Goal: Information Seeking & Learning: Learn about a topic

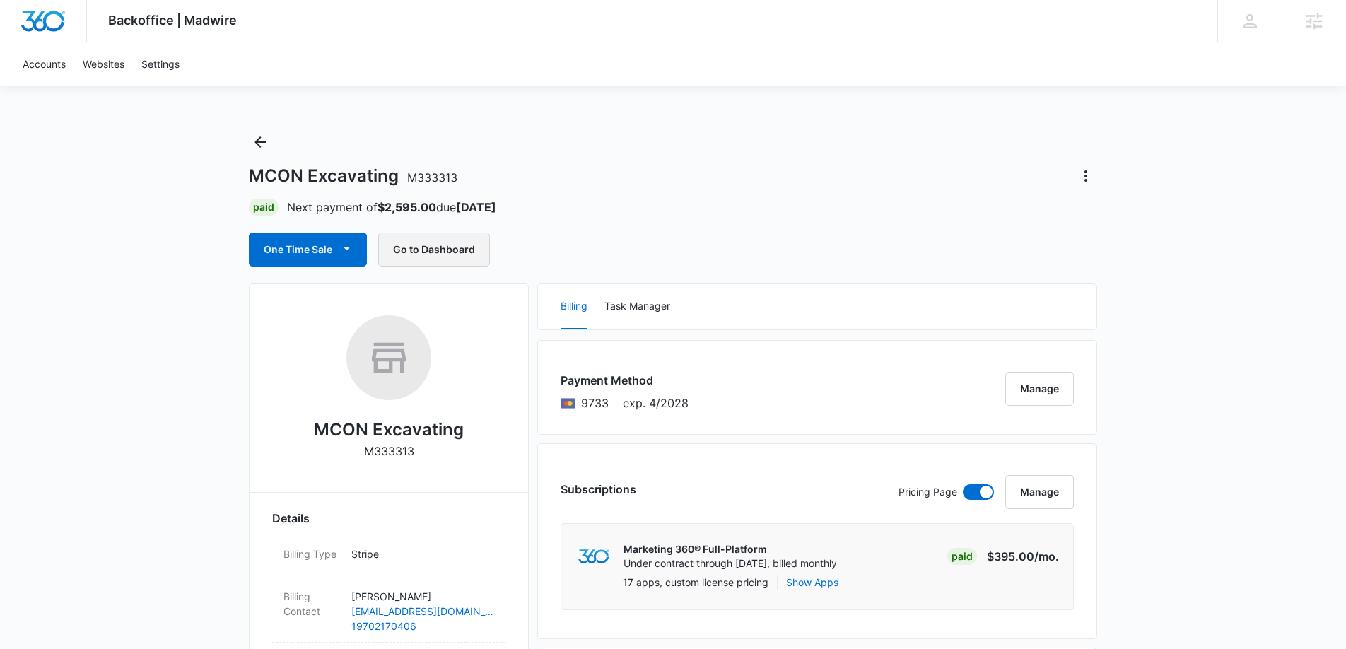
click at [428, 247] on button "Go to Dashboard" at bounding box center [434, 250] width 112 height 34
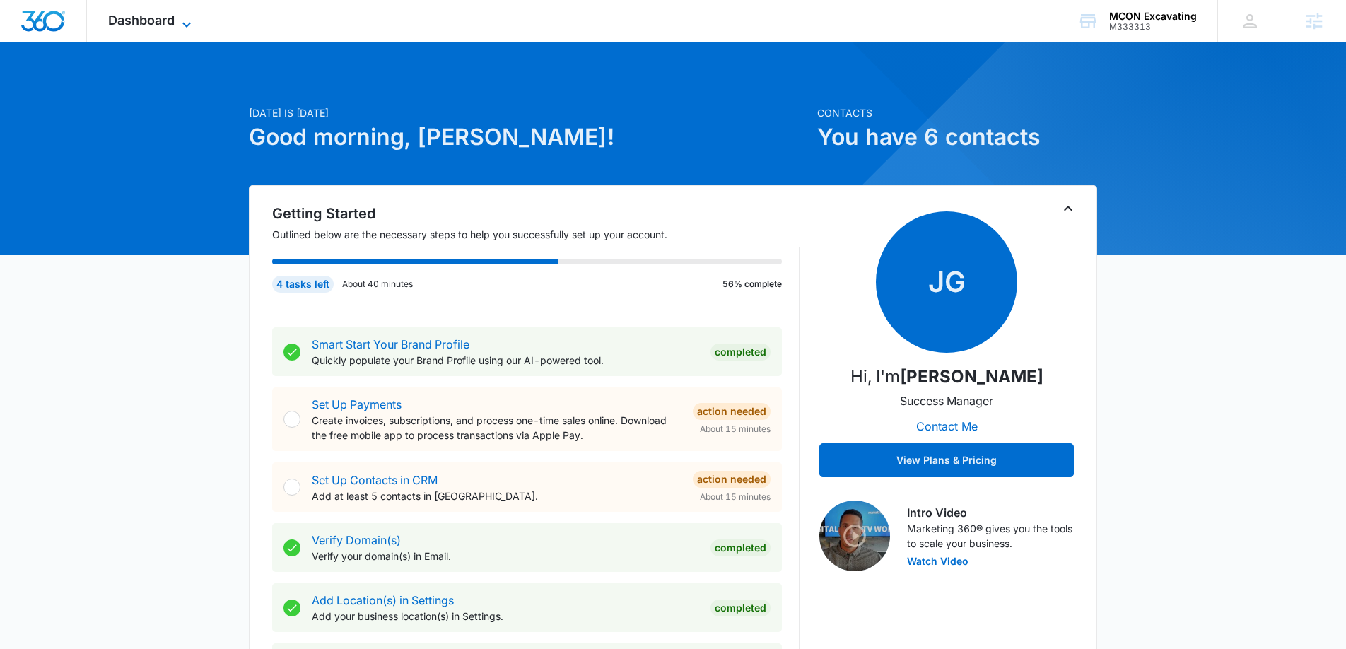
click at [185, 19] on icon at bounding box center [186, 24] width 17 height 17
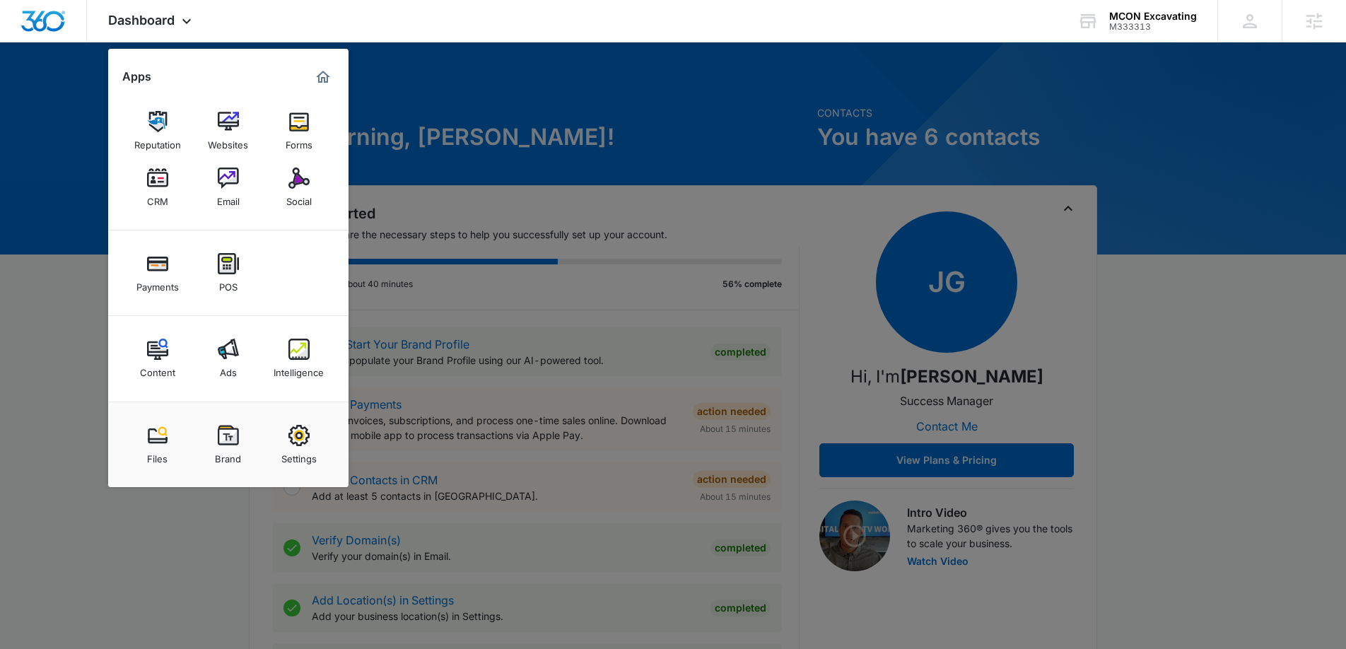
click at [155, 347] on img at bounding box center [157, 349] width 21 height 21
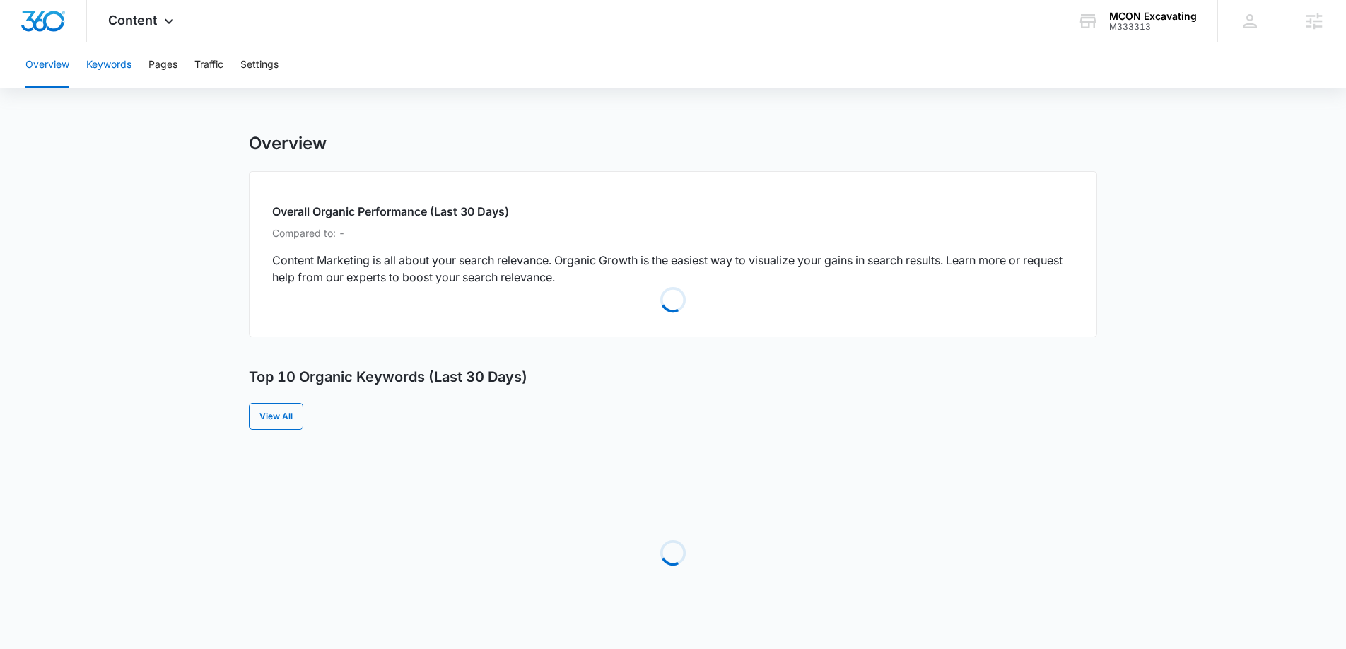
click at [110, 71] on button "Keywords" at bounding box center [108, 64] width 45 height 45
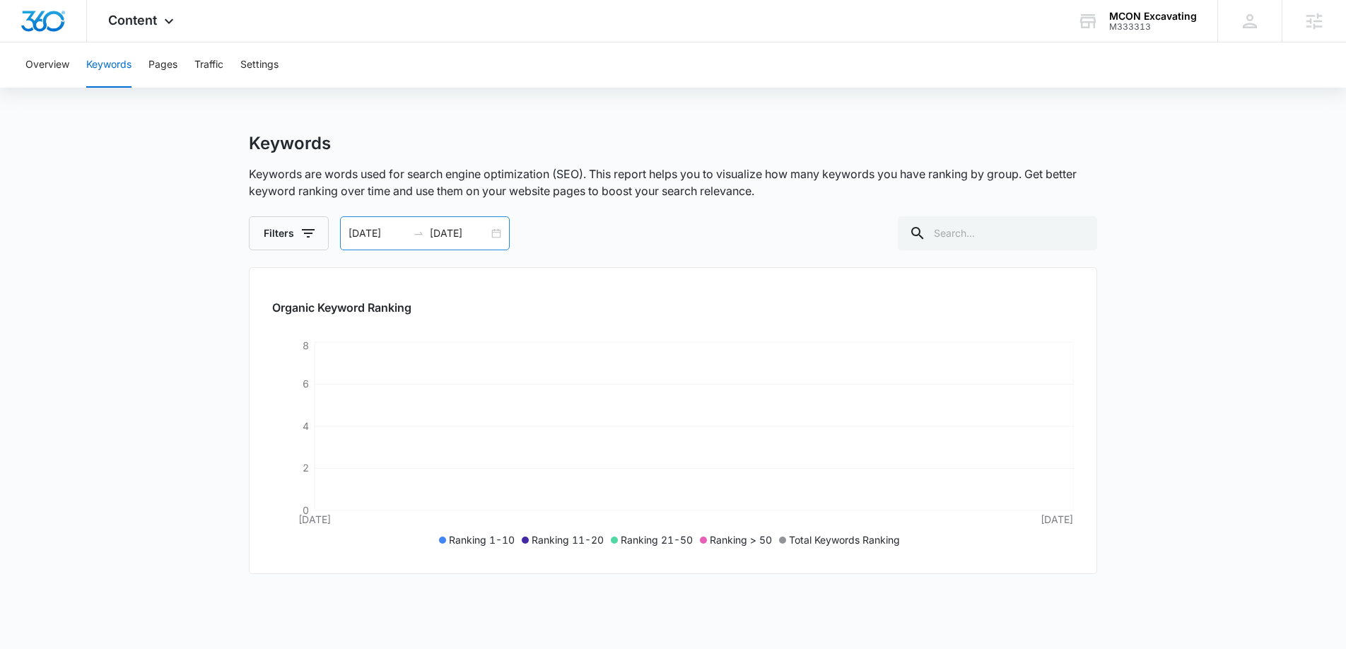
click at [499, 235] on div "08/10/2025 08/11/2025" at bounding box center [425, 233] width 170 height 34
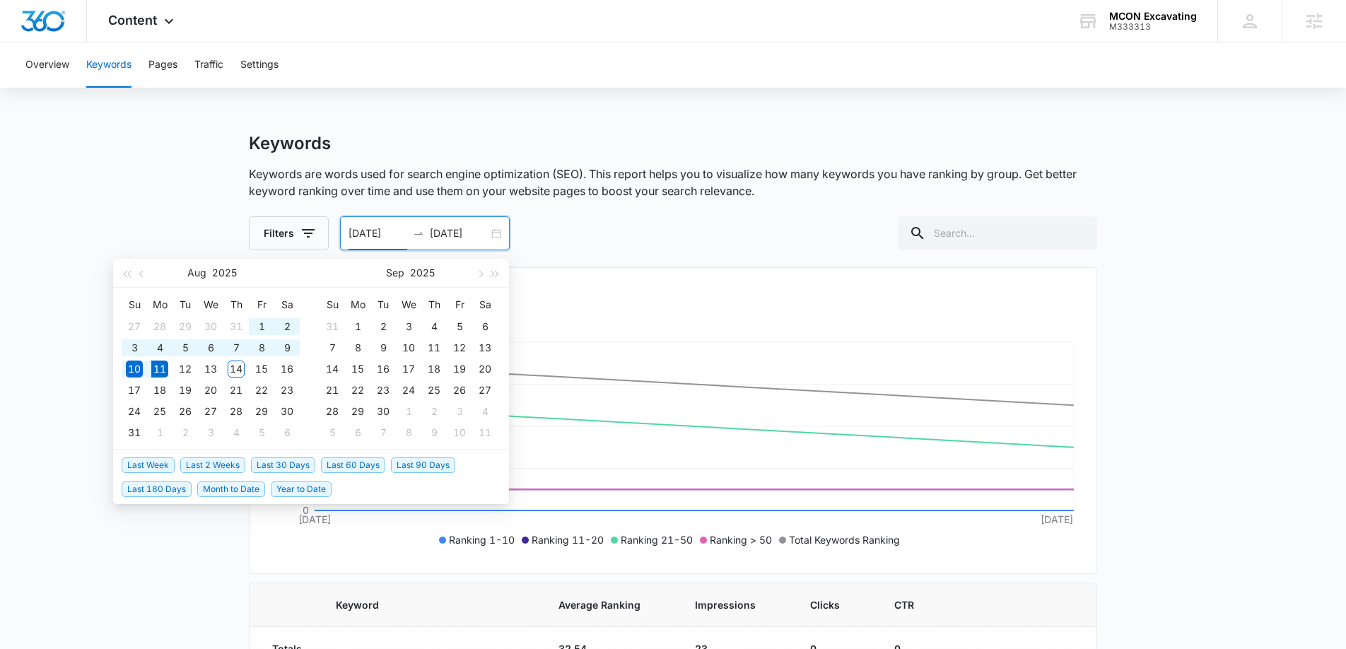
click at [421, 462] on span "Last 90 Days" at bounding box center [423, 465] width 64 height 16
type input "05/13/2025"
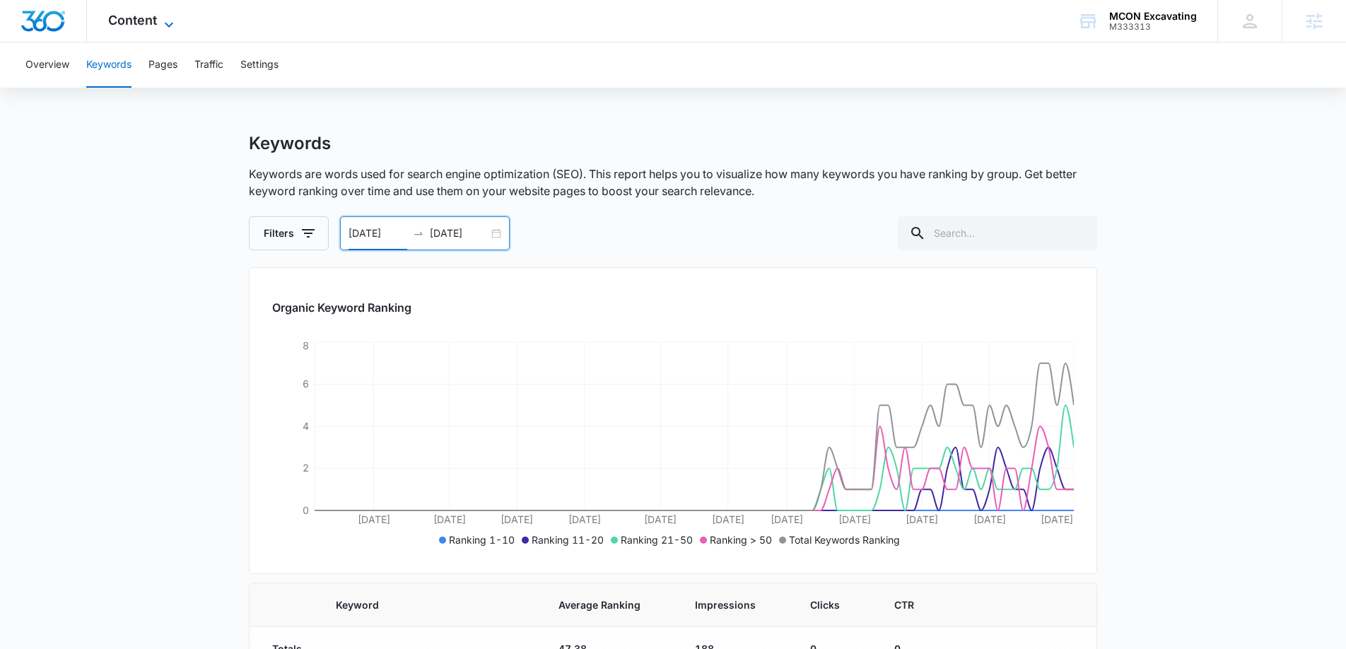
click at [136, 17] on span "Content" at bounding box center [132, 20] width 49 height 15
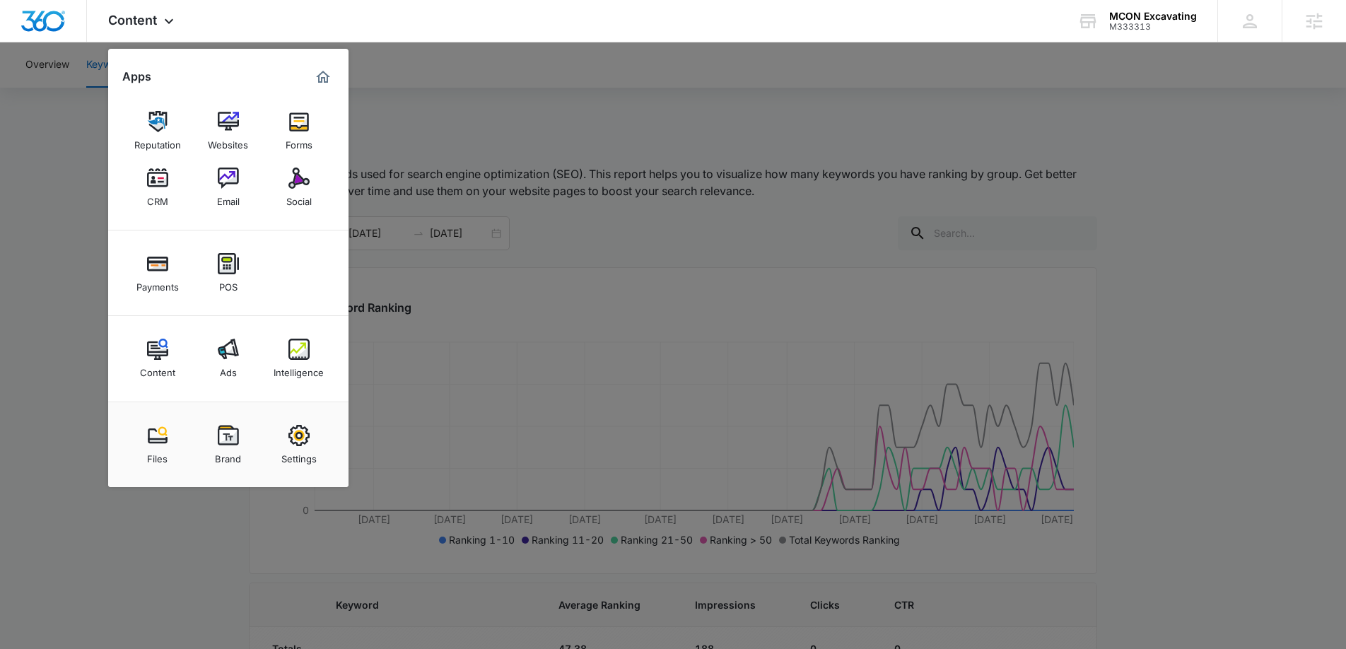
click at [303, 366] on div "Intelligence" at bounding box center [299, 369] width 50 height 18
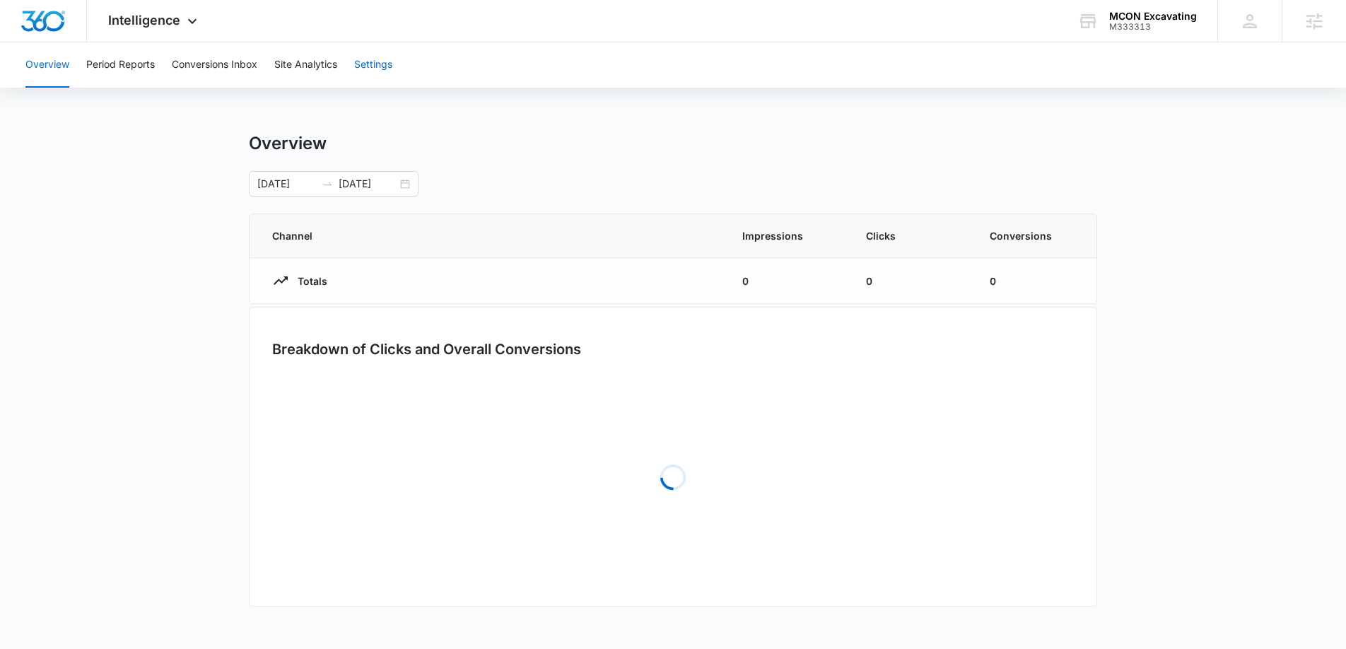
click at [381, 58] on button "Settings" at bounding box center [373, 64] width 38 height 45
